Goal: Obtain resource: Obtain resource

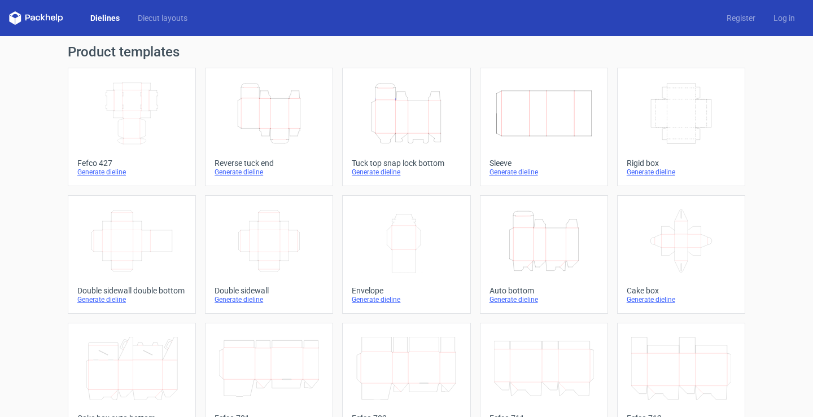
click at [402, 254] on icon "Width Height" at bounding box center [406, 240] width 100 height 63
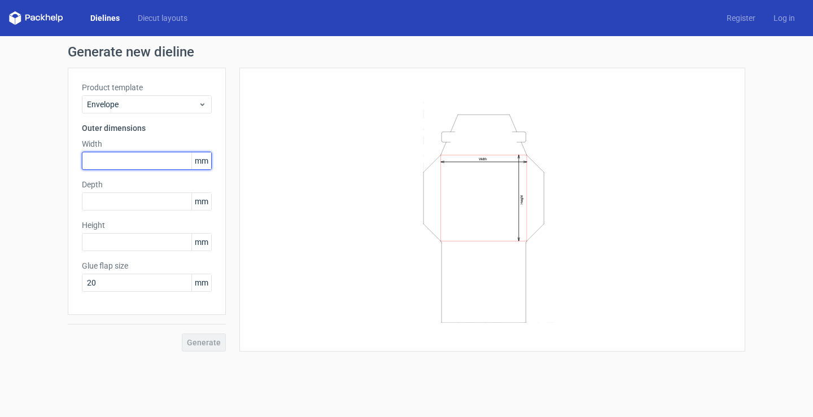
click at [150, 160] on input "text" at bounding box center [147, 161] width 130 height 18
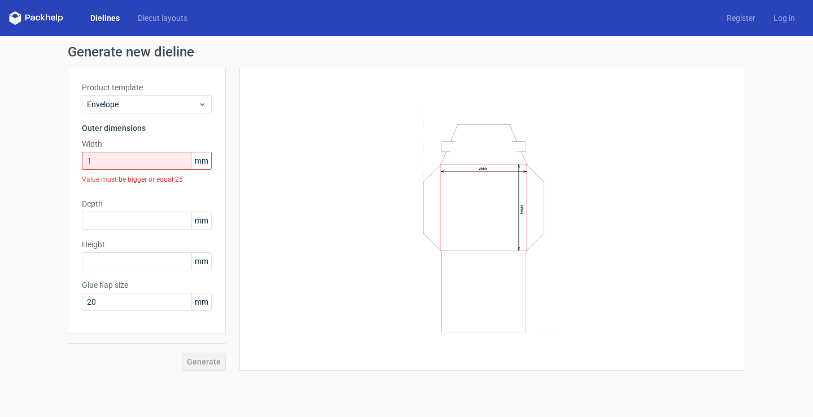
click at [201, 160] on span "mm" at bounding box center [201, 160] width 20 height 17
click at [119, 158] on input "1" at bounding box center [147, 161] width 130 height 18
drag, startPoint x: 116, startPoint y: 159, endPoint x: 87, endPoint y: 161, distance: 29.5
click at [87, 160] on input "1" at bounding box center [147, 161] width 130 height 18
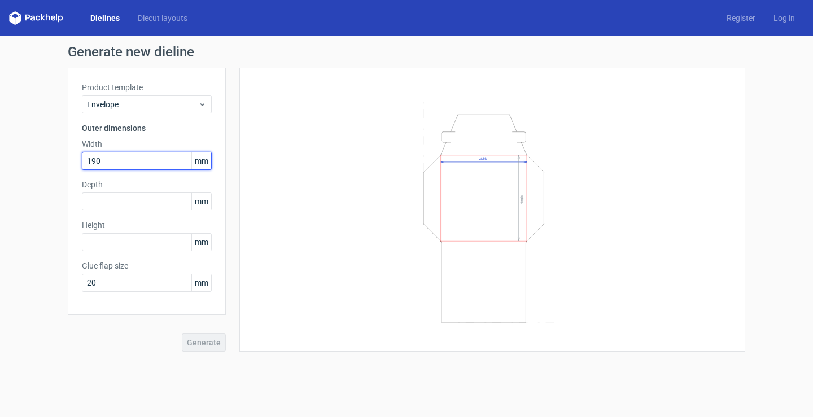
type input "190"
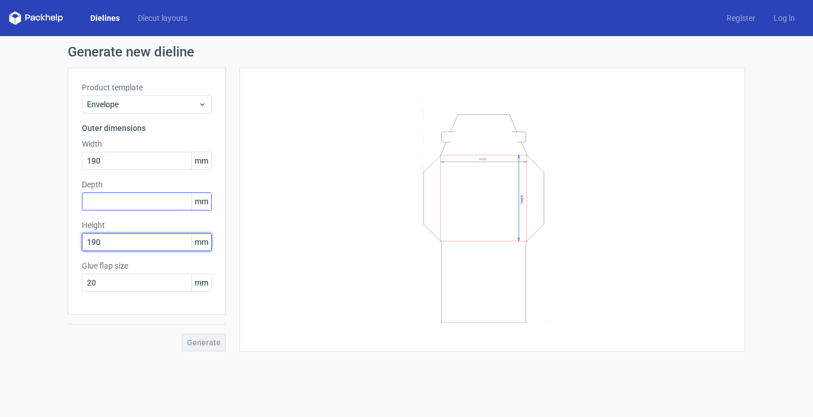
type input "190"
click at [167, 209] on input "text" at bounding box center [147, 201] width 130 height 18
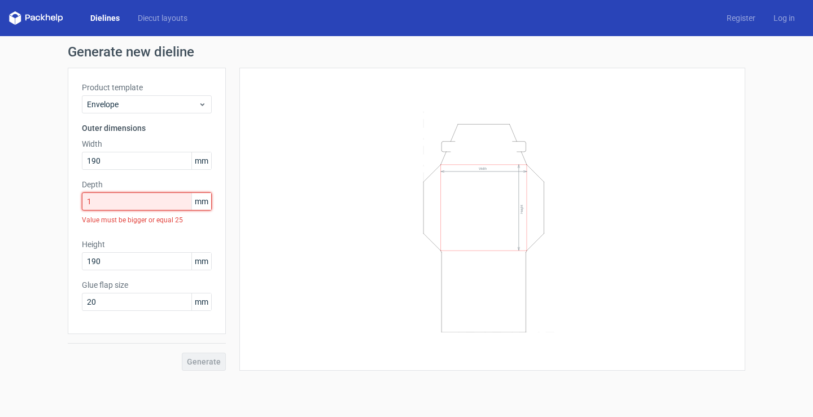
drag, startPoint x: 111, startPoint y: 196, endPoint x: 71, endPoint y: 200, distance: 39.7
click at [71, 200] on div "Product template Envelope Outer dimensions Width 190 mm Depth 1 mm Value must b…" at bounding box center [147, 201] width 158 height 266
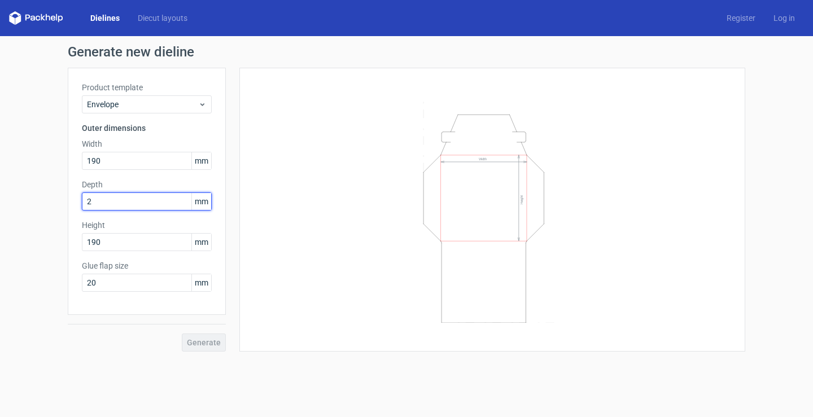
type input "25"
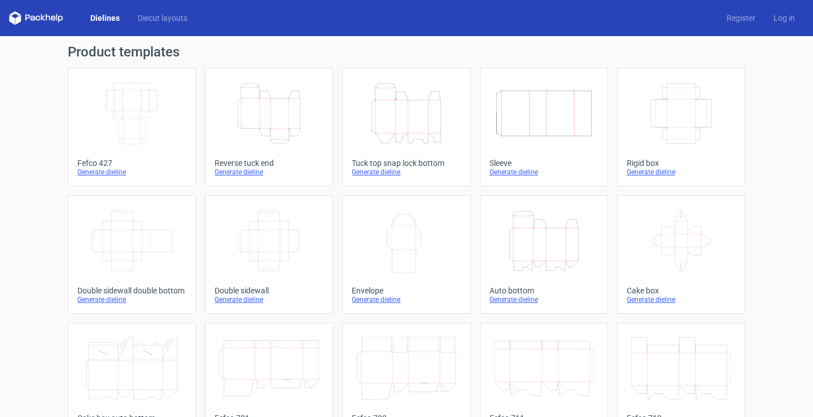
click at [102, 244] on icon "Width Depth Height" at bounding box center [132, 240] width 100 height 63
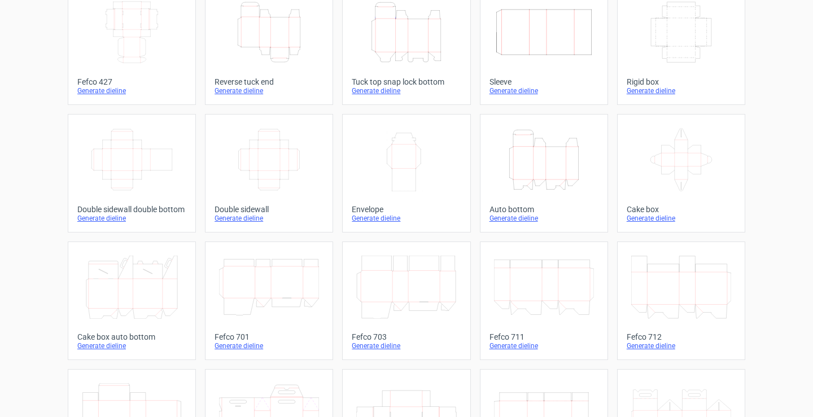
scroll to position [6, 0]
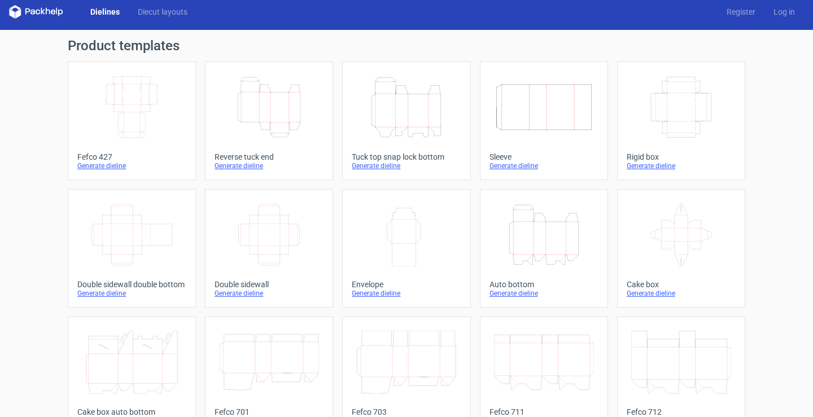
click at [126, 240] on icon "Width Depth Height" at bounding box center [132, 234] width 100 height 63
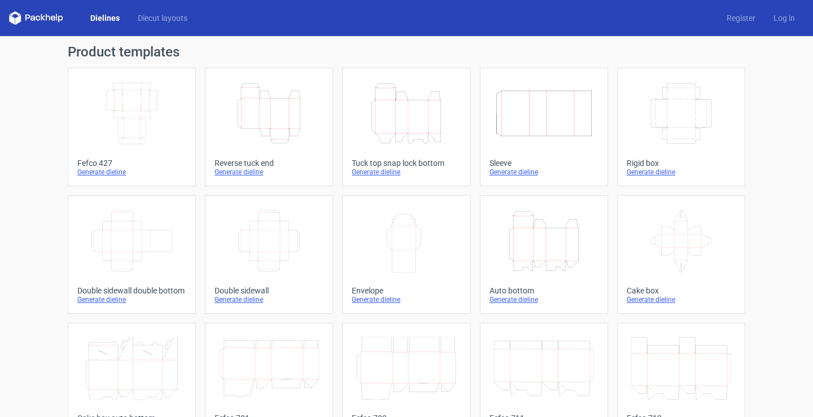
click at [287, 130] on icon "Height Depth Width" at bounding box center [269, 113] width 100 height 63
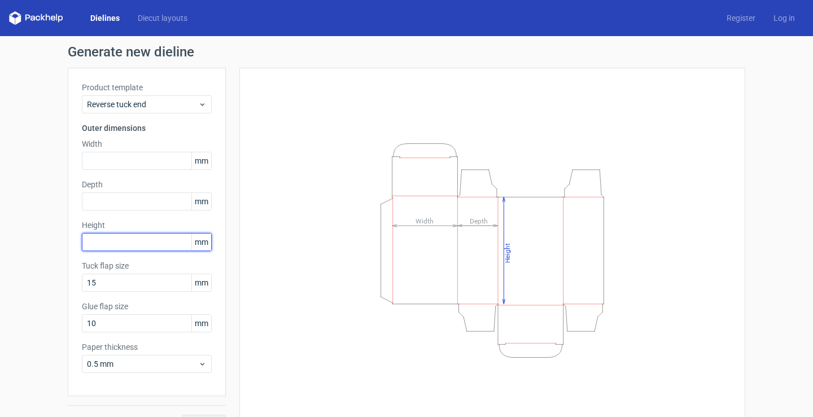
click at [125, 239] on input "text" at bounding box center [147, 242] width 130 height 18
type input "289"
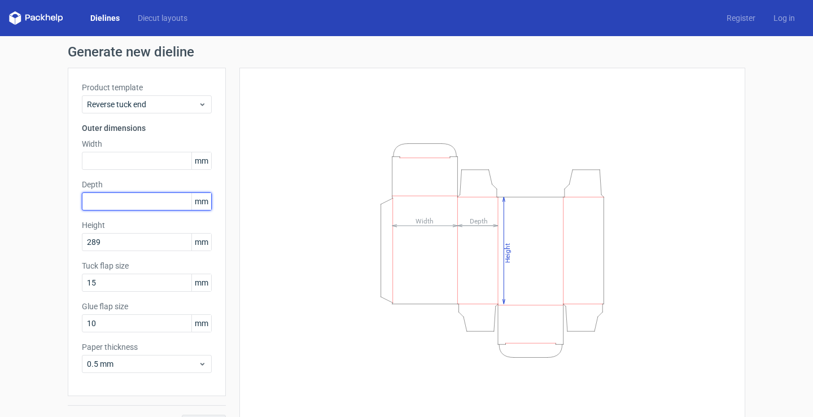
click at [126, 200] on input "text" at bounding box center [147, 201] width 130 height 18
type input "60"
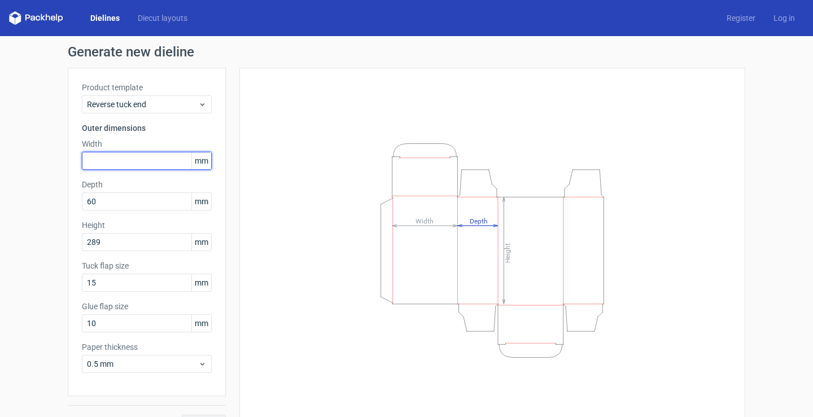
click at [138, 156] on input "text" at bounding box center [147, 161] width 130 height 18
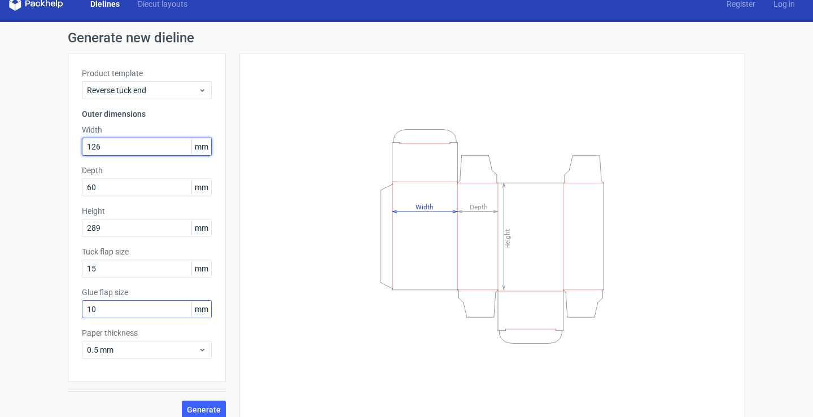
scroll to position [25, 0]
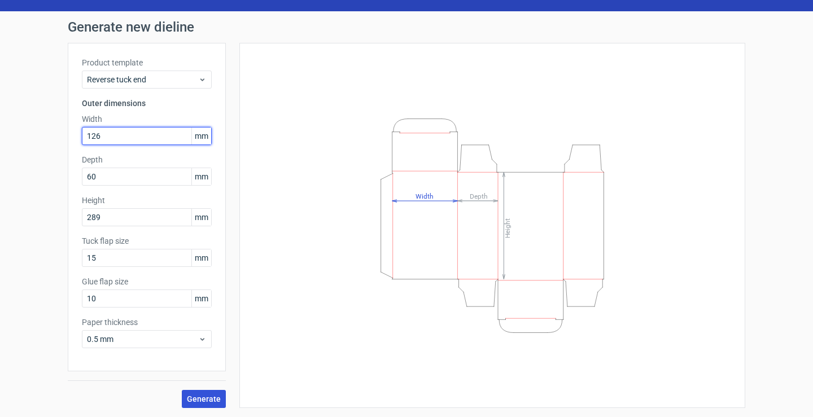
type input "126"
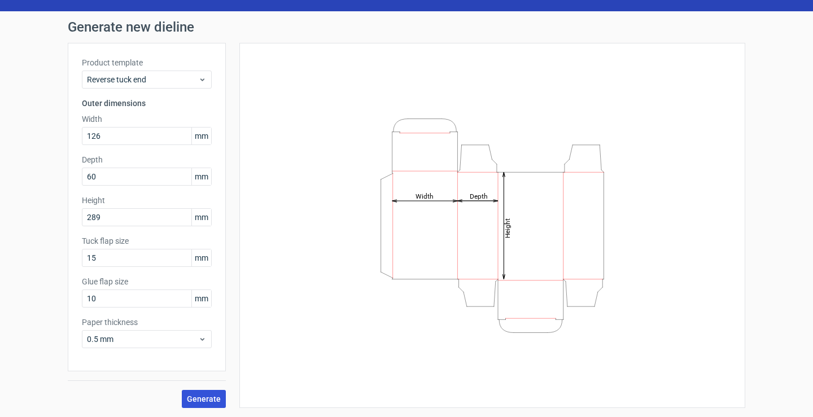
click at [206, 397] on span "Generate" at bounding box center [204, 399] width 34 height 8
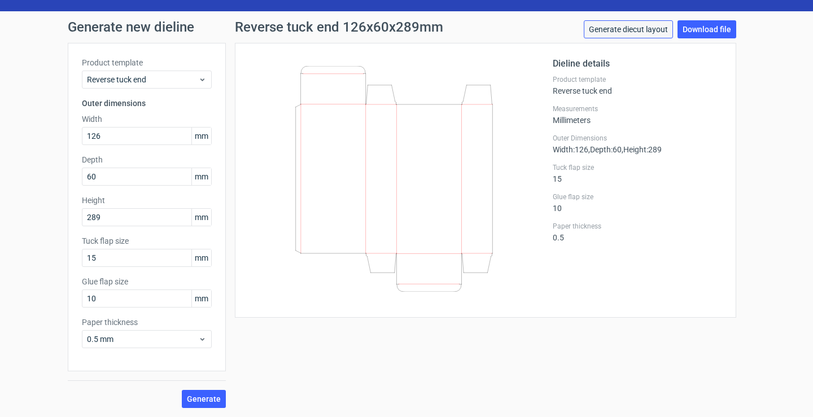
click at [650, 32] on link "Generate diecut layout" at bounding box center [628, 29] width 89 height 18
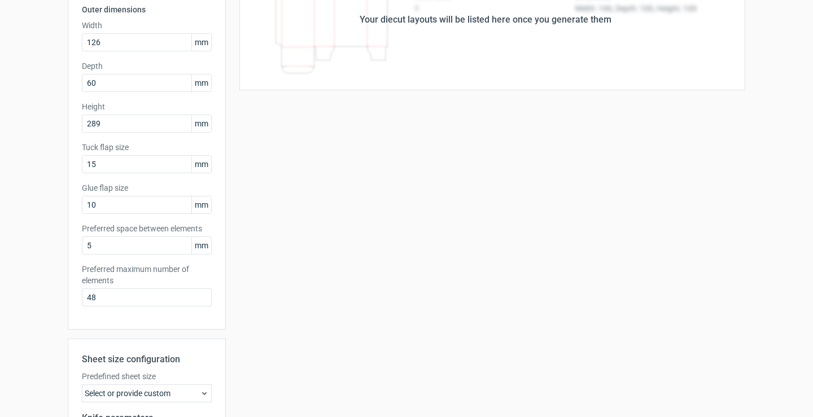
scroll to position [226, 0]
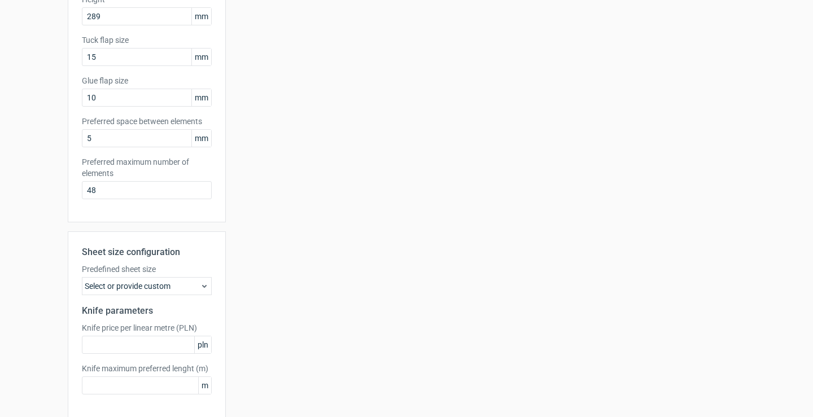
click at [200, 285] on icon at bounding box center [204, 286] width 9 height 9
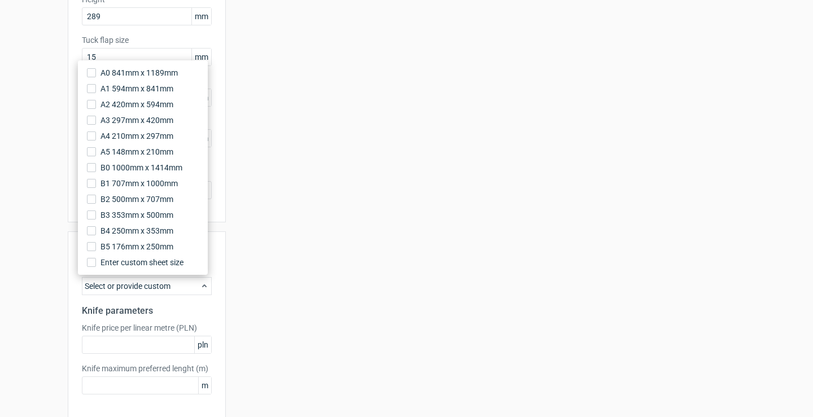
click at [254, 285] on div "Your diecut layouts will be listed here once you generate them Height Depth Wid…" at bounding box center [485, 148] width 519 height 612
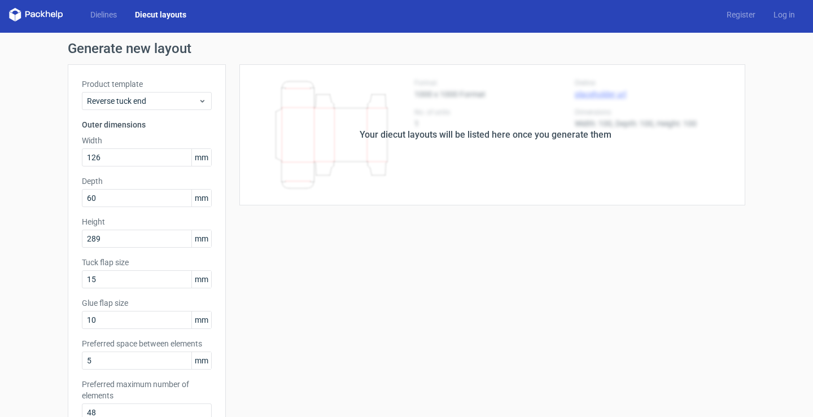
scroll to position [0, 0]
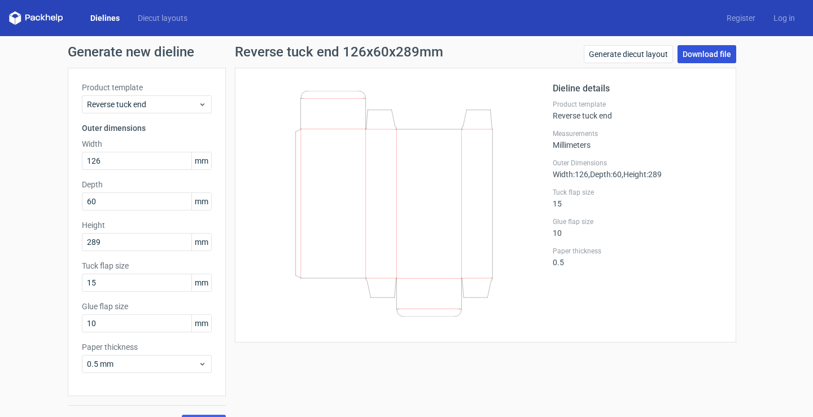
click at [697, 54] on link "Download file" at bounding box center [706, 54] width 59 height 18
click at [706, 53] on link "Download file" at bounding box center [706, 54] width 59 height 18
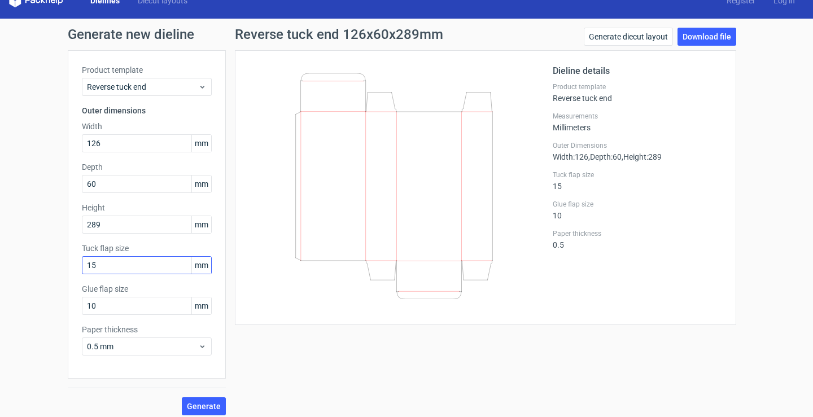
scroll to position [25, 0]
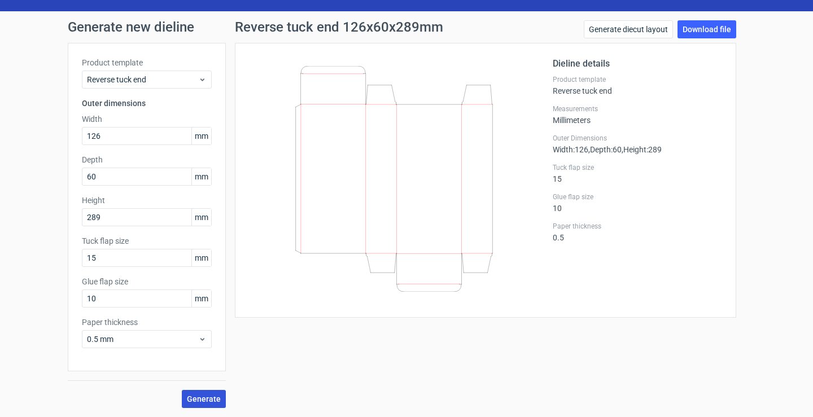
click at [204, 396] on span "Generate" at bounding box center [204, 399] width 34 height 8
click at [709, 31] on link "Download file" at bounding box center [706, 29] width 59 height 18
click at [278, 355] on div "Reverse tuck end 126x60x289mm Generate diecut layout Download file Dieline deta…" at bounding box center [485, 214] width 519 height 388
click at [630, 29] on link "Generate diecut layout" at bounding box center [628, 29] width 89 height 18
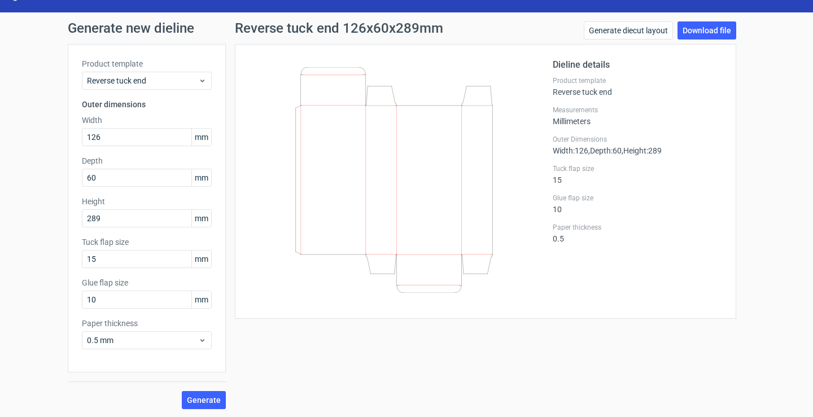
scroll to position [25, 0]
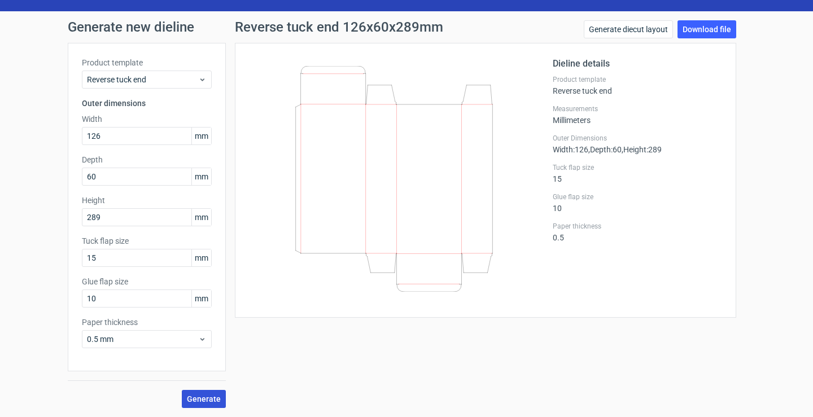
click at [212, 401] on span "Generate" at bounding box center [204, 399] width 34 height 8
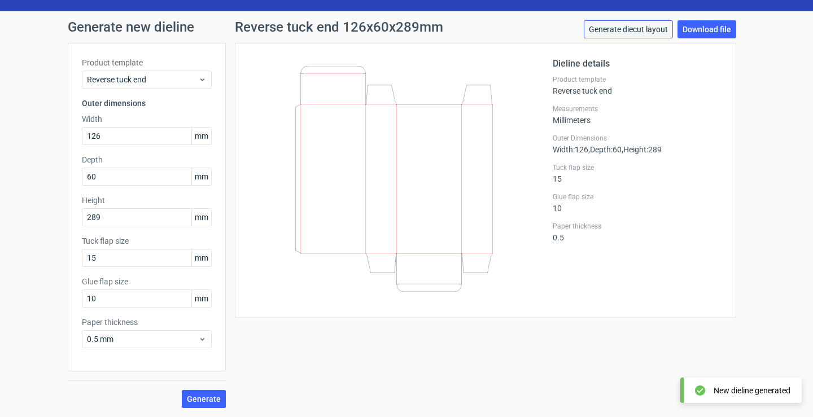
click at [630, 31] on link "Generate diecut layout" at bounding box center [628, 29] width 89 height 18
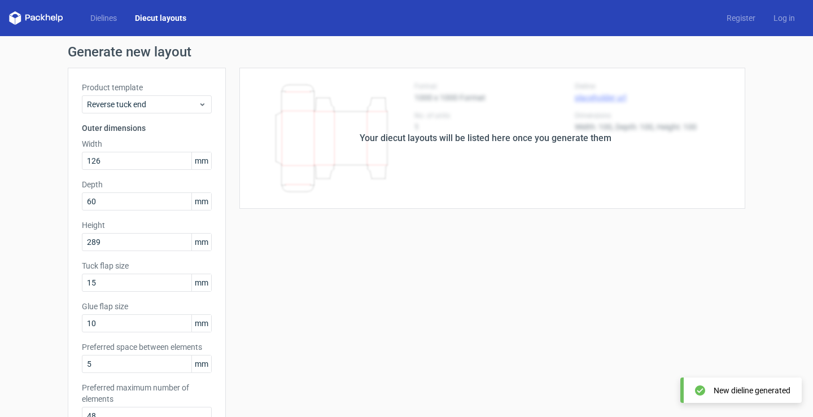
click at [731, 393] on div "New dieline generated" at bounding box center [751, 390] width 77 height 11
click at [339, 115] on div "Your diecut layouts will be listed here once you generate them" at bounding box center [485, 138] width 519 height 141
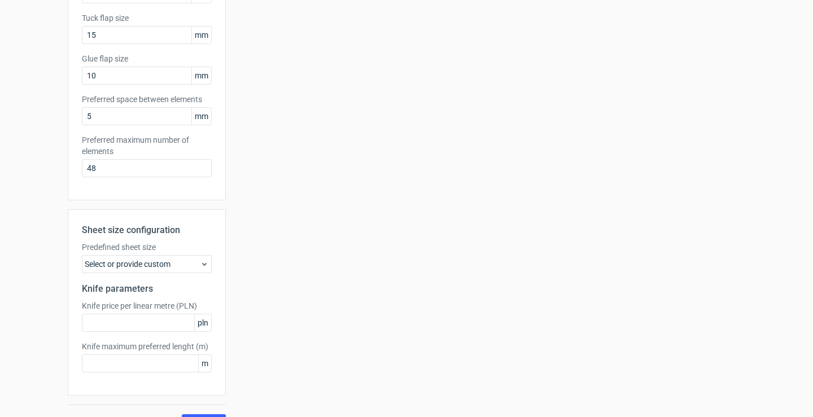
scroll to position [272, 0]
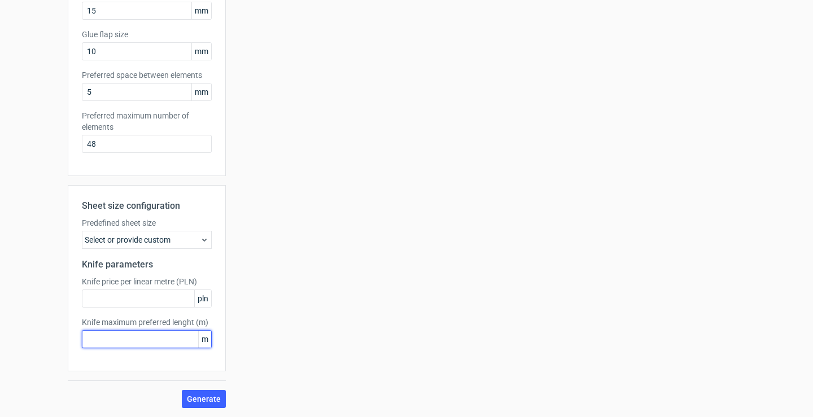
click at [181, 343] on input "text" at bounding box center [147, 339] width 130 height 18
drag, startPoint x: 137, startPoint y: 341, endPoint x: 33, endPoint y: 329, distance: 104.5
click at [32, 328] on div "Generate new layout Product template Reverse tuck end Outer dimensions Width 12…" at bounding box center [406, 90] width 813 height 653
type input "5"
click at [193, 236] on div "Select or provide custom" at bounding box center [147, 240] width 130 height 18
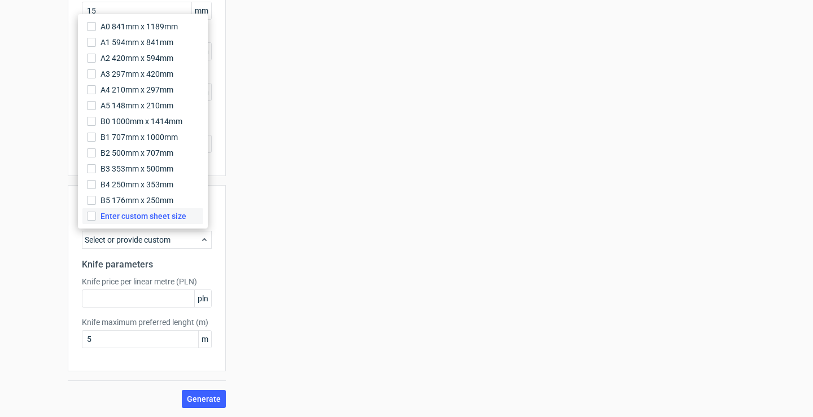
click at [128, 218] on span "Enter custom sheet size" at bounding box center [143, 216] width 86 height 11
click at [96, 218] on input "Enter custom sheet size" at bounding box center [91, 216] width 9 height 9
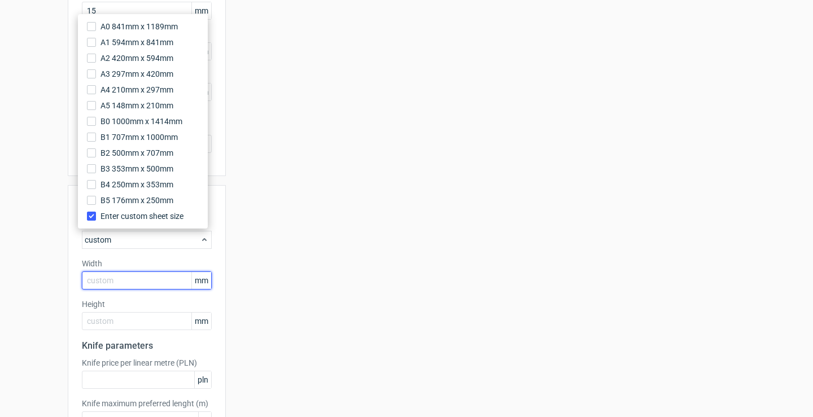
click at [147, 281] on input "text" at bounding box center [147, 280] width 130 height 18
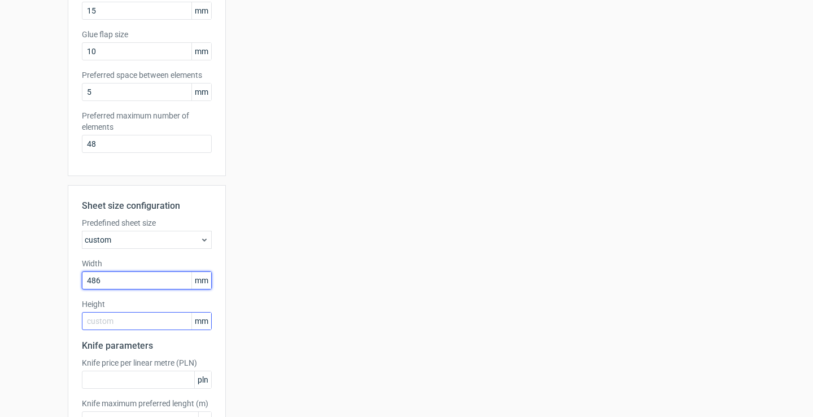
type input "486"
click at [144, 319] on input "text" at bounding box center [147, 321] width 130 height 18
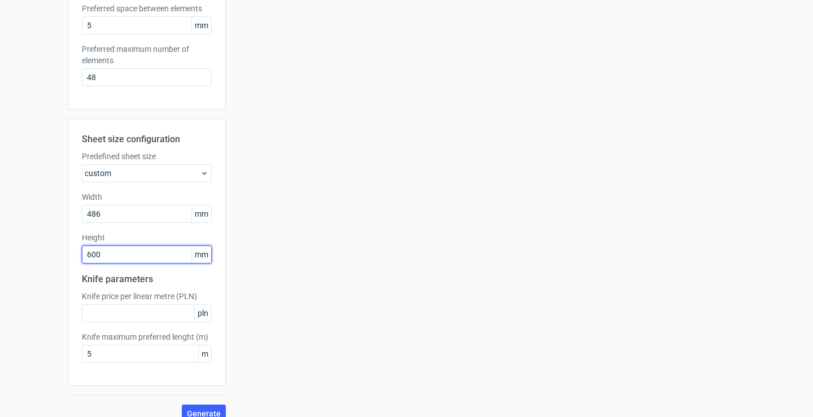
scroll to position [353, 0]
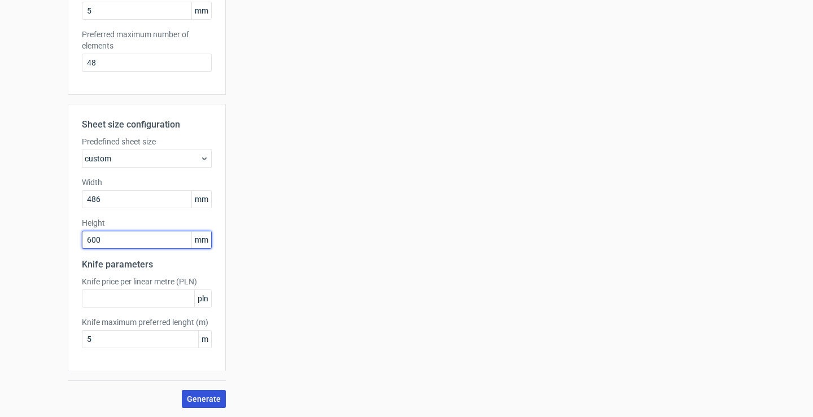
type input "600"
click at [200, 395] on span "Generate" at bounding box center [204, 399] width 34 height 8
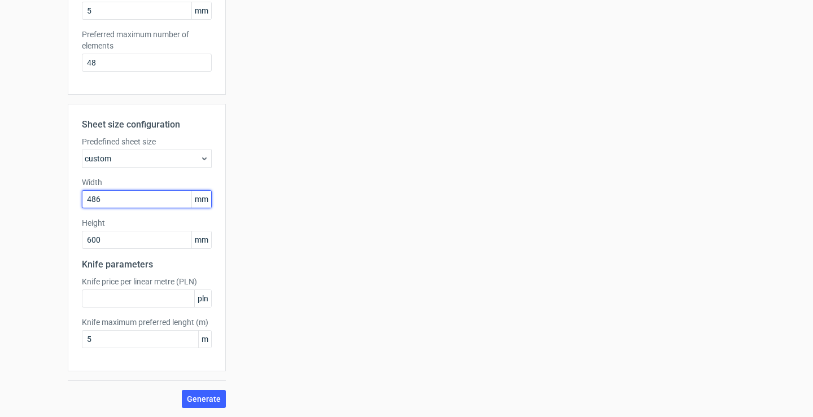
drag, startPoint x: 109, startPoint y: 203, endPoint x: 74, endPoint y: 202, distance: 35.6
click at [74, 202] on div "Sheet size configuration Predefined sheet size custom Width 486 mm Height 600 m…" at bounding box center [147, 238] width 158 height 268
type input "600"
click at [204, 398] on span "Generate" at bounding box center [204, 399] width 34 height 8
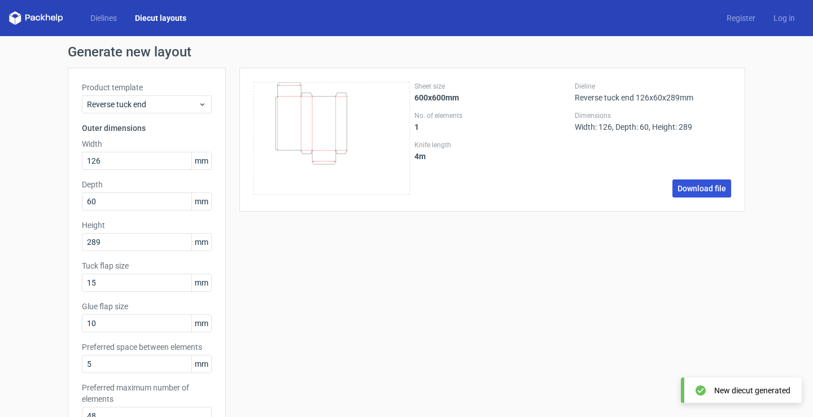
click at [689, 185] on link "Download file" at bounding box center [701, 188] width 59 height 18
